Goal: Information Seeking & Learning: Learn about a topic

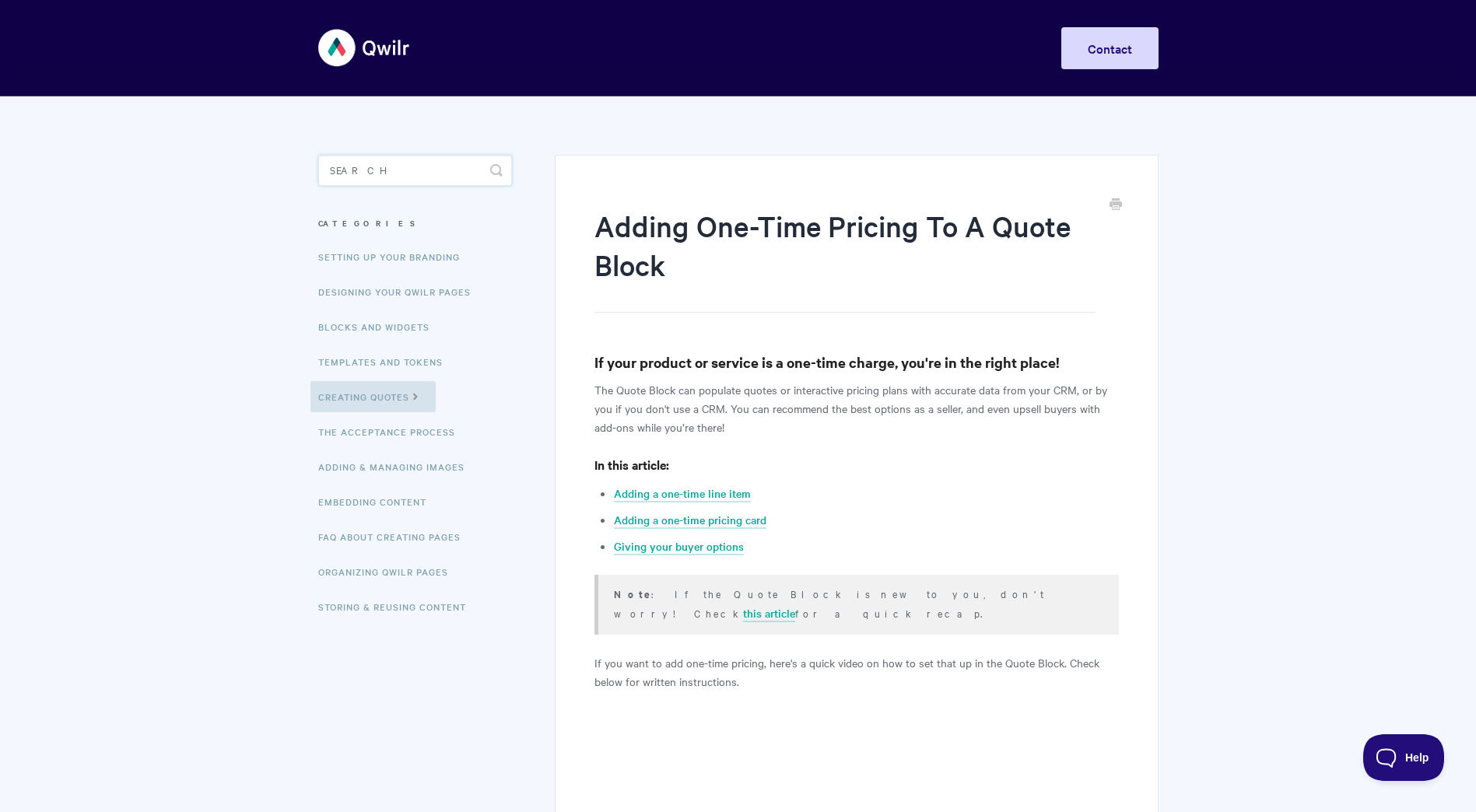
click at [391, 176] on input "Search" at bounding box center [414, 170] width 193 height 31
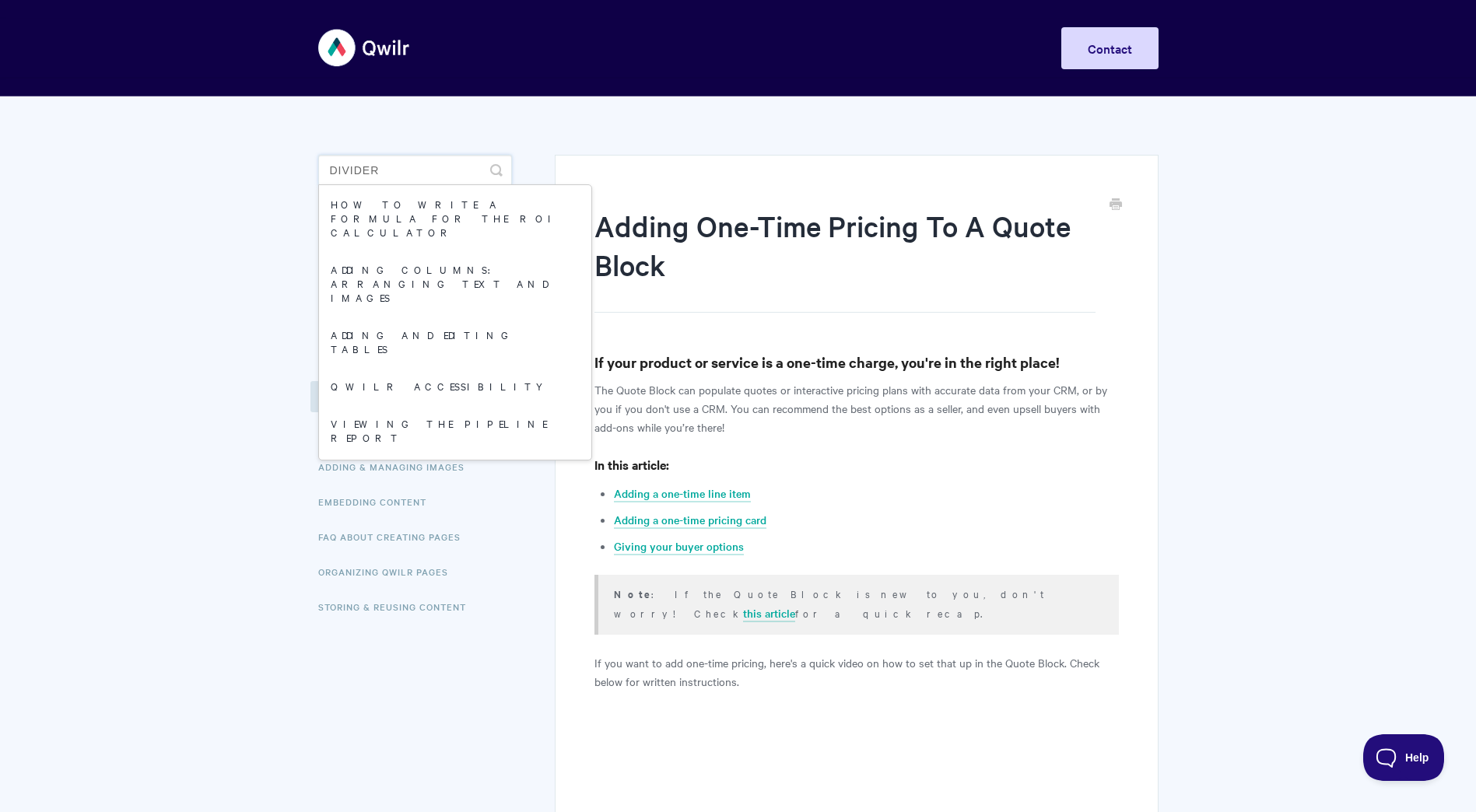
type input "divider"
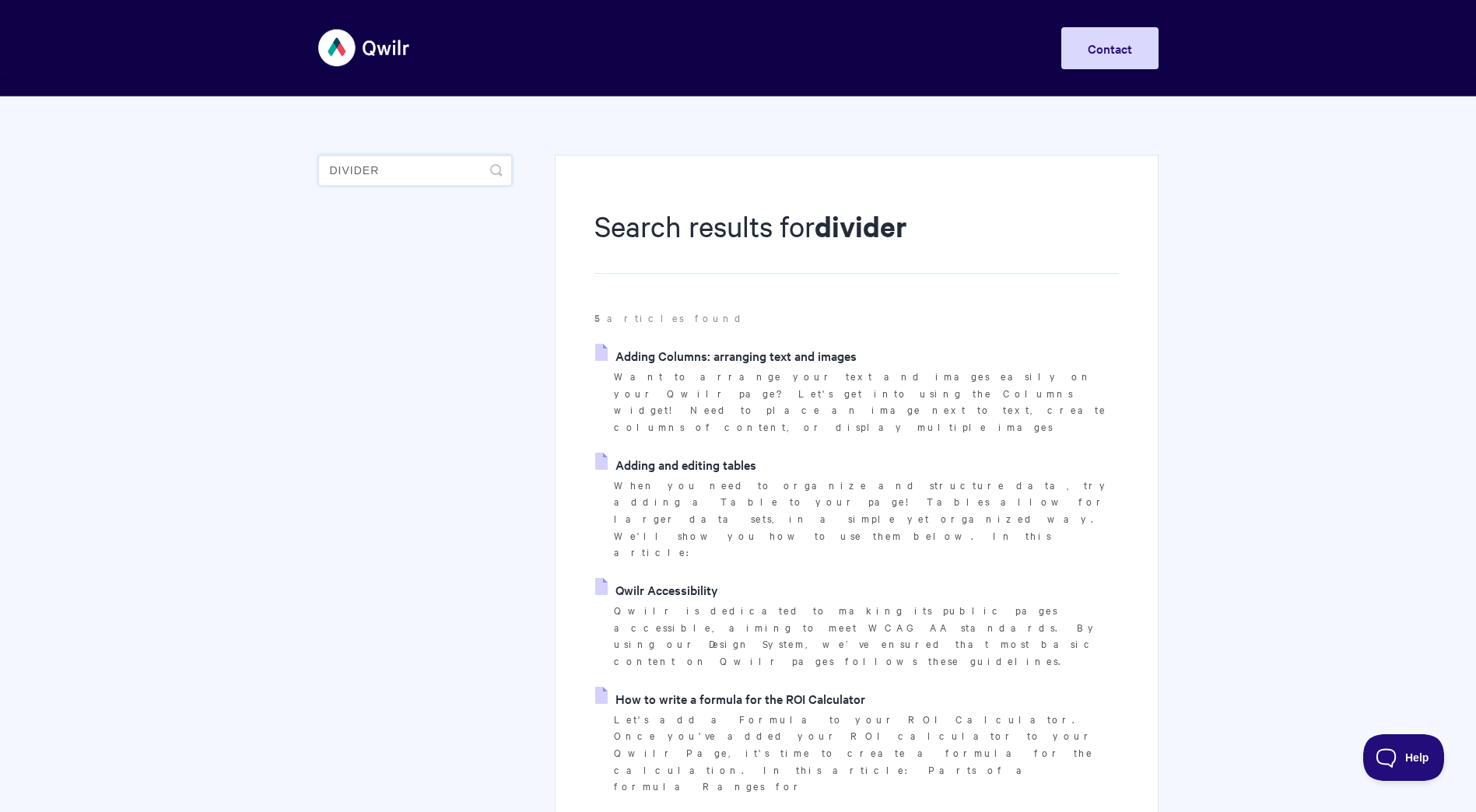
click at [416, 175] on input "divider" at bounding box center [414, 170] width 193 height 31
drag, startPoint x: 410, startPoint y: 170, endPoint x: 380, endPoint y: 178, distance: 31.0
click at [380, 178] on input "dividerRR" at bounding box center [414, 170] width 193 height 31
type input "dividersdd"
drag, startPoint x: 612, startPoint y: 358, endPoint x: 537, endPoint y: 357, distance: 75.0
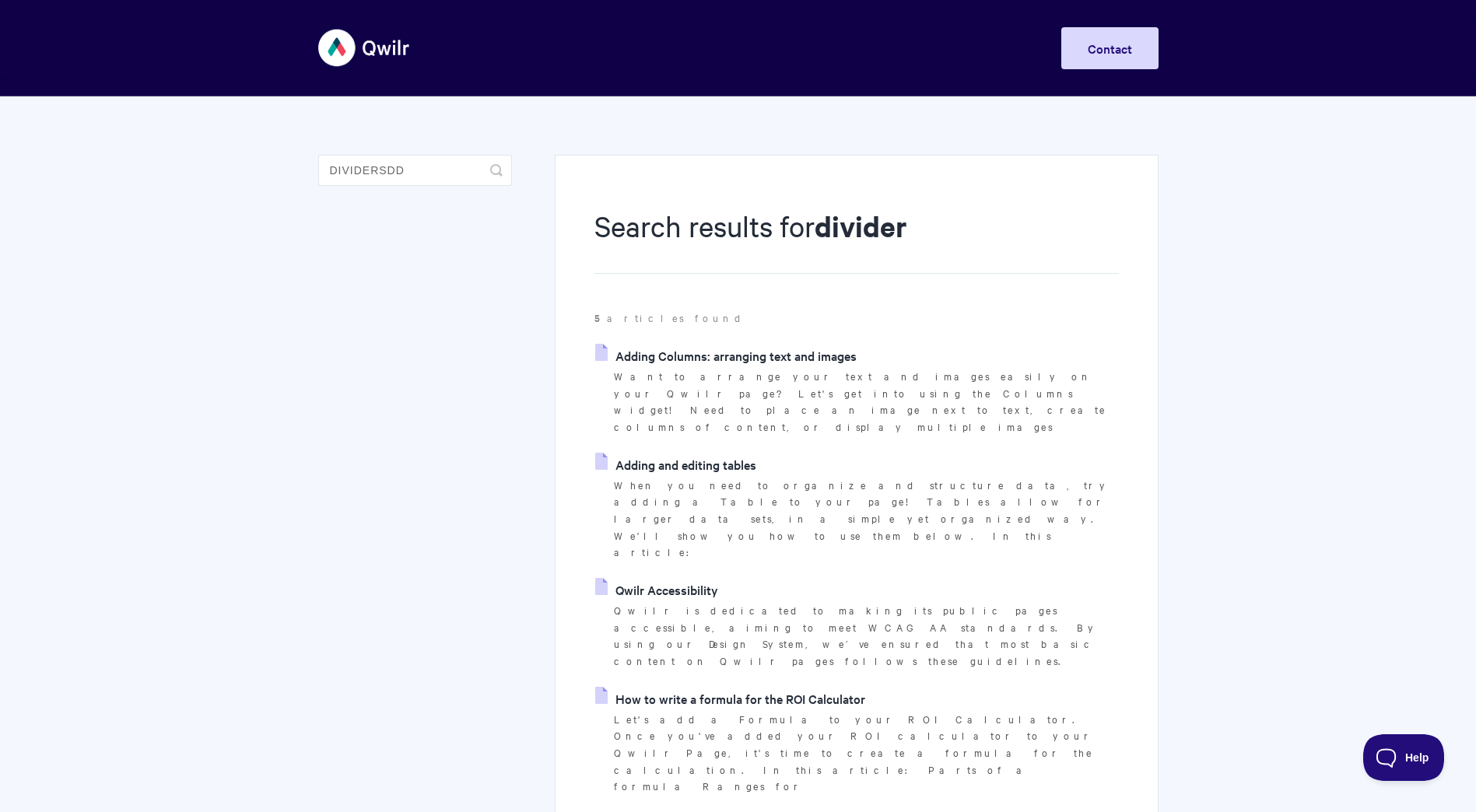
click at [611, 358] on icon at bounding box center [605, 355] width 20 height 12
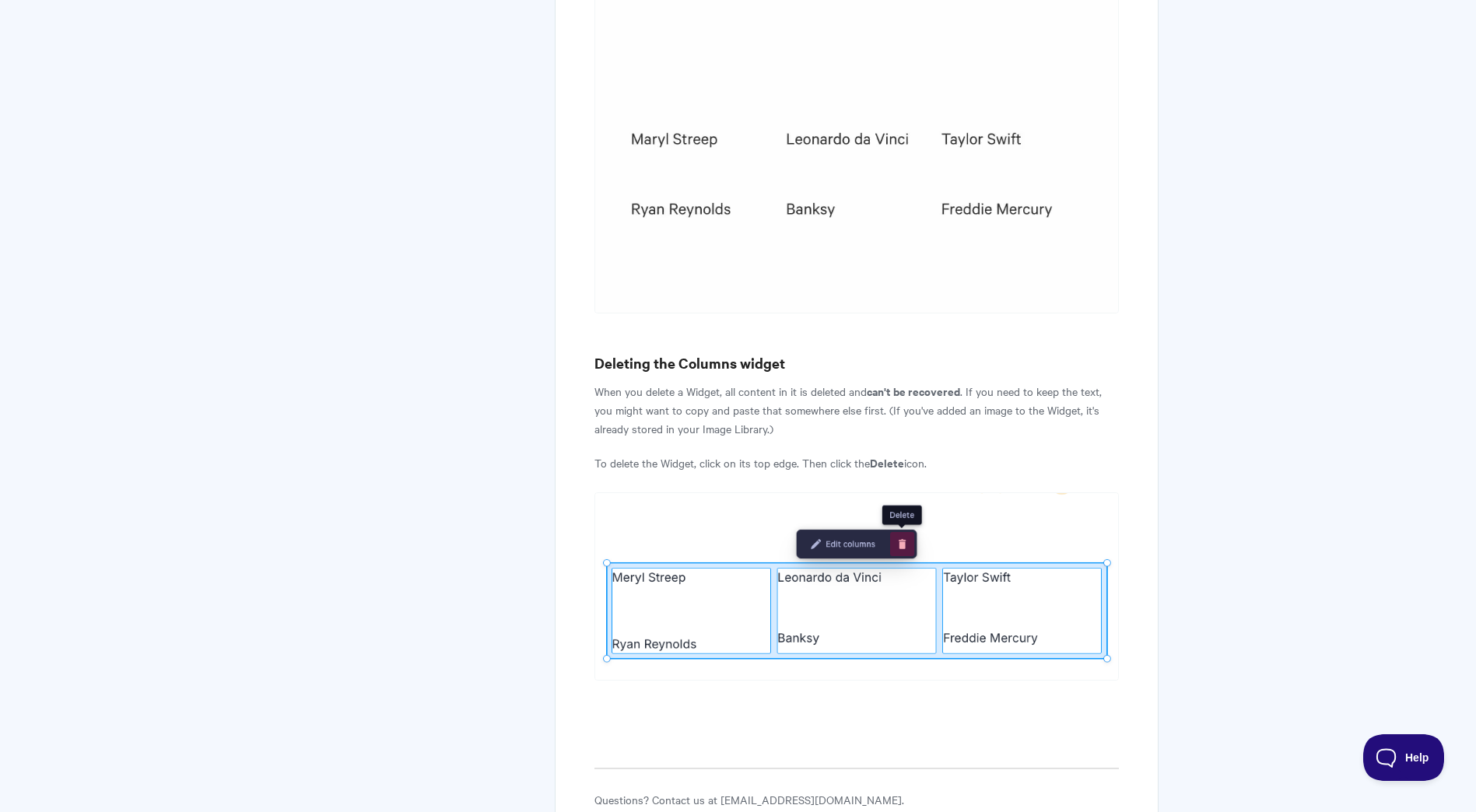
scroll to position [4348, 0]
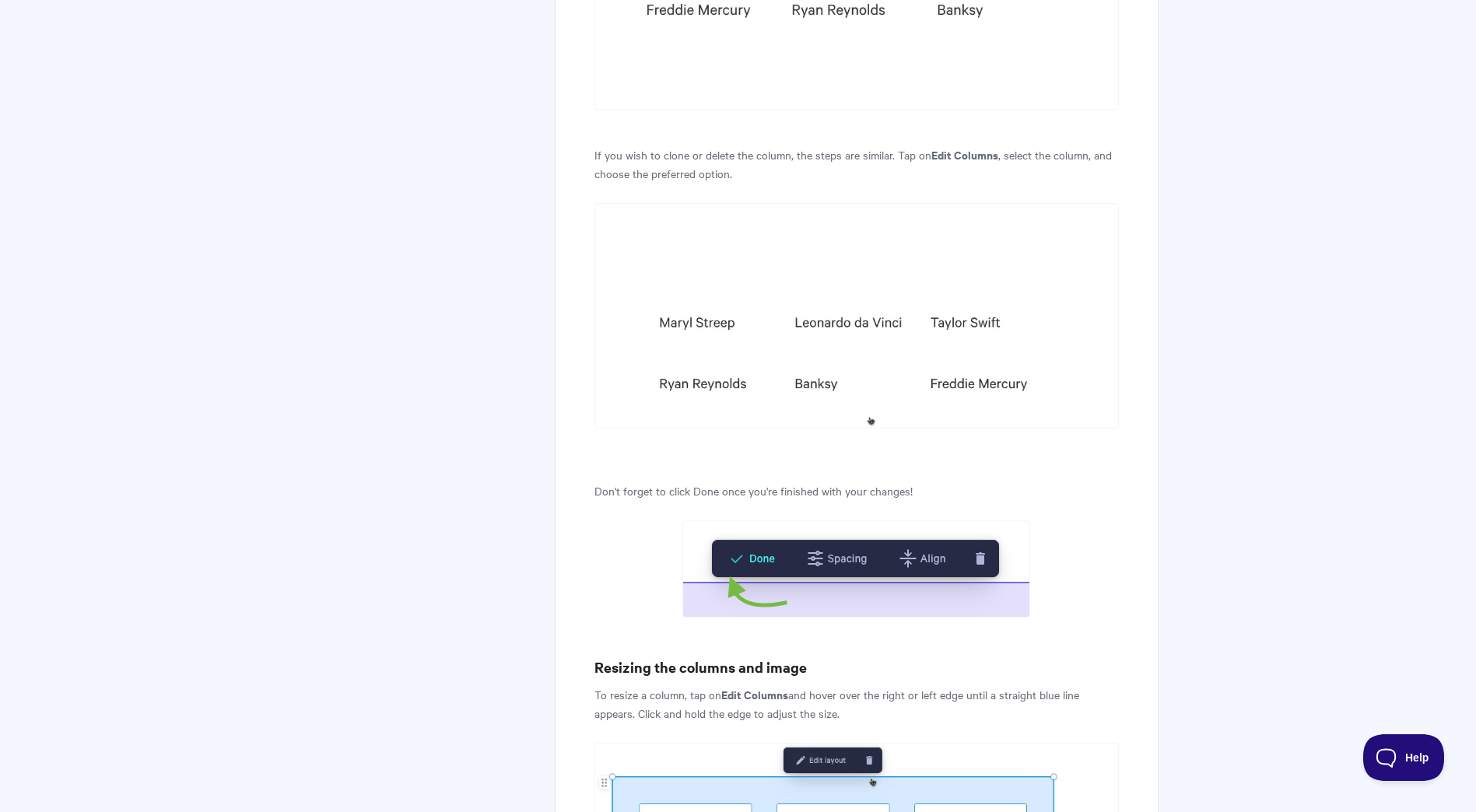
scroll to position [3337, 0]
